Goal: Complete application form

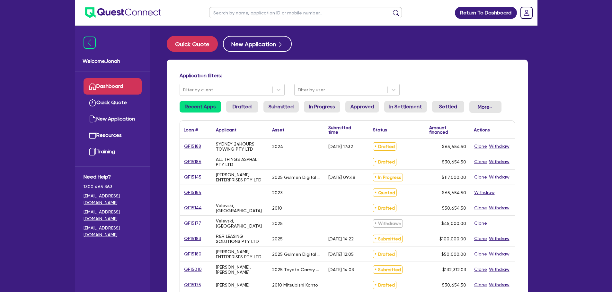
click at [230, 15] on input "text" at bounding box center [305, 12] width 193 height 11
type input "prasad"
click at [391, 10] on button "submit" at bounding box center [396, 14] width 10 height 9
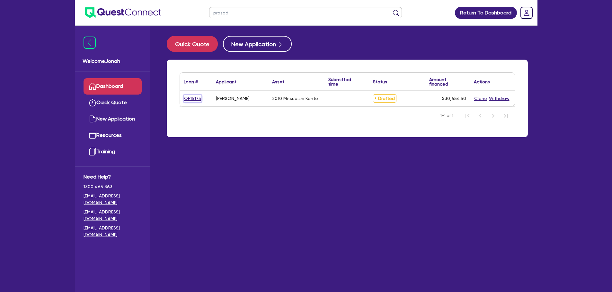
click at [188, 100] on link "QF15175" at bounding box center [193, 98] width 18 height 7
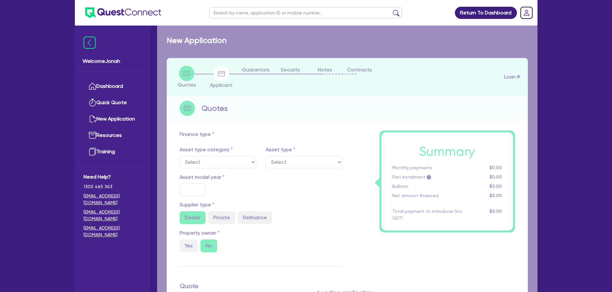
select select "PRIMARY_ASSETS"
type input "2010"
radio input "false"
radio input "true"
type input "30,000"
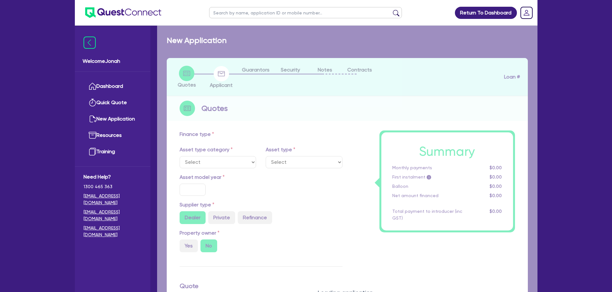
type input "4"
type input "1,226.18"
type input "17"
select select "HEAVY_TRUCKS"
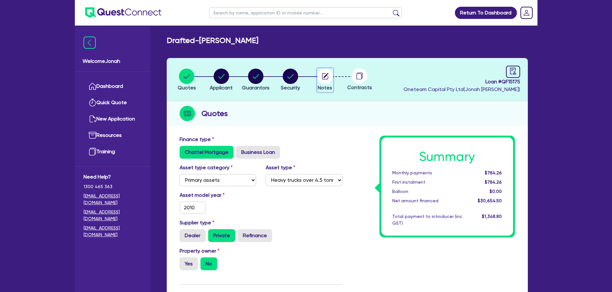
click at [322, 75] on icon "button" at bounding box center [325, 76] width 6 height 6
select select "Other"
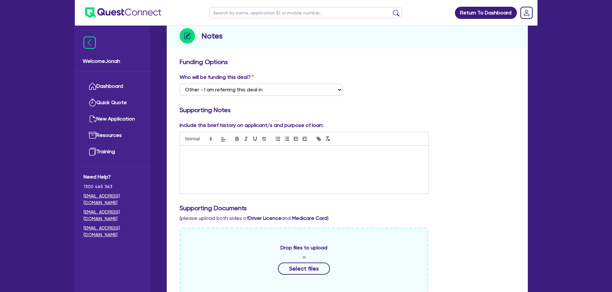
scroll to position [96, 0]
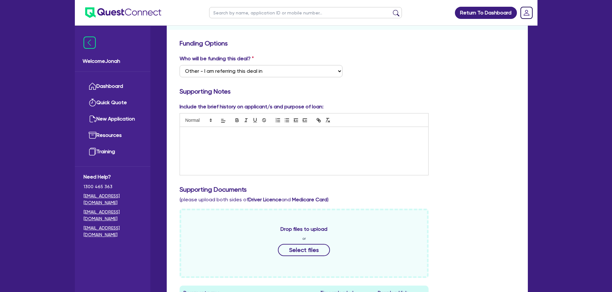
click at [291, 134] on p at bounding box center [304, 134] width 239 height 6
click at [198, 148] on div "Business overview:" at bounding box center [304, 151] width 248 height 48
paste div
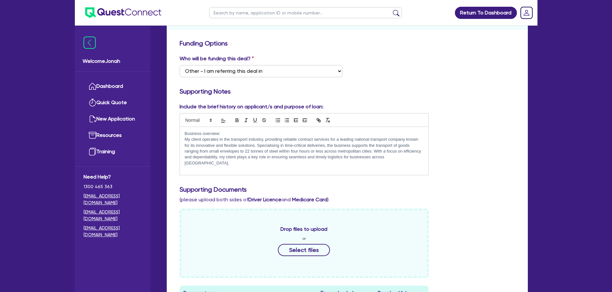
click at [413, 156] on p "My client operates in the transport industry, providing reliable contract servi…" at bounding box center [304, 152] width 239 height 30
click at [416, 158] on p "My client operates in the transport industry, providing reliable contract servi…" at bounding box center [304, 152] width 239 height 30
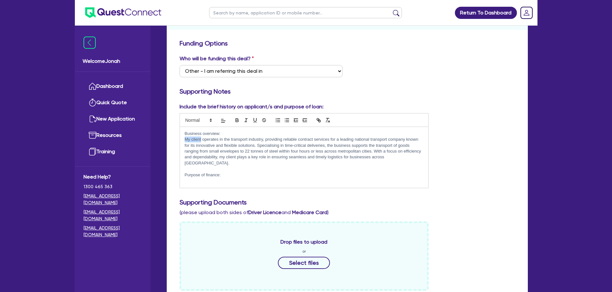
drag, startPoint x: 201, startPoint y: 140, endPoint x: 184, endPoint y: 139, distance: 17.7
click at [184, 139] on div "Business overview: My client operates in the transport industry, providing reli…" at bounding box center [304, 157] width 248 height 61
click at [204, 178] on p at bounding box center [304, 181] width 239 height 6
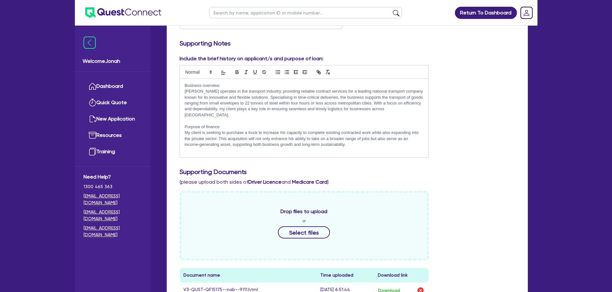
scroll to position [128, 0]
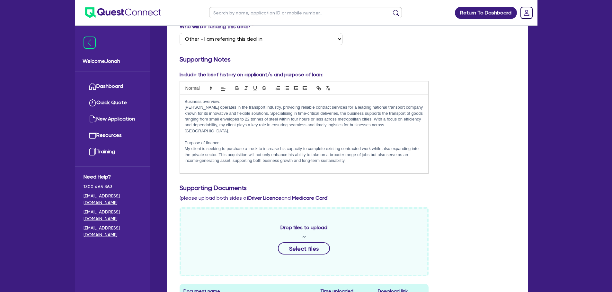
click at [208, 140] on p "Purpose of finance:" at bounding box center [304, 143] width 239 height 6
click at [211, 102] on p "Business overview:" at bounding box center [304, 102] width 239 height 6
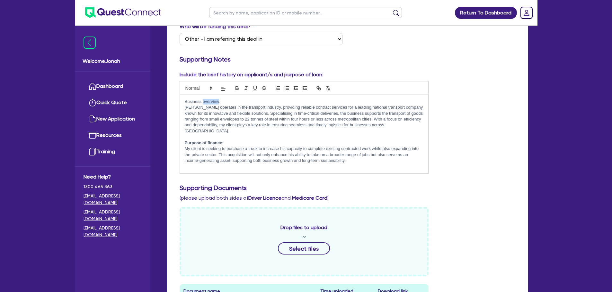
click at [211, 102] on p "Business overview:" at bounding box center [304, 102] width 239 height 6
click at [223, 119] on p "[PERSON_NAME] operates in the transport industry, providing reliable contract s…" at bounding box center [304, 120] width 239 height 30
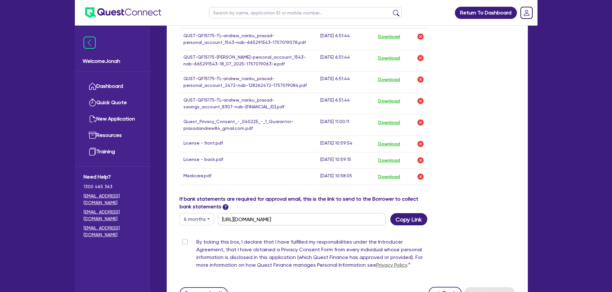
scroll to position [482, 0]
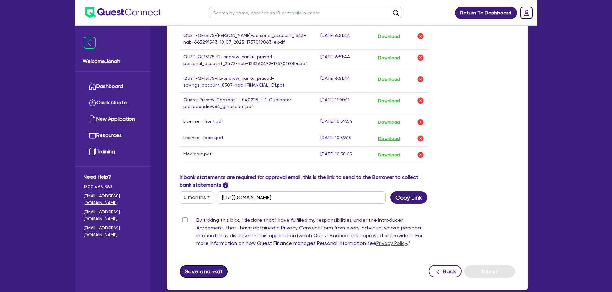
click at [208, 275] on button "Save and exit" at bounding box center [203, 272] width 48 height 12
